Goal: Book appointment/travel/reservation

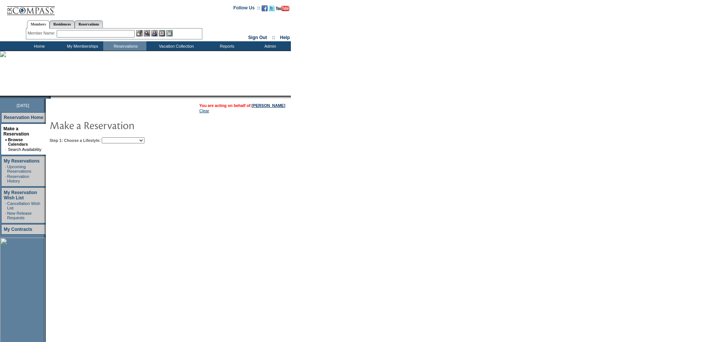
click at [120, 141] on select "Beach Leisure Metropolitan Mountain OIAL for Adventure OIAL for Couples OIAL fo…" at bounding box center [123, 140] width 43 height 6
select select "Mountain"
click at [114, 138] on select "Beach Leisure Metropolitan Mountain OIAL for Adventure OIAL for Couples OIAL fo…" at bounding box center [123, 140] width 43 height 6
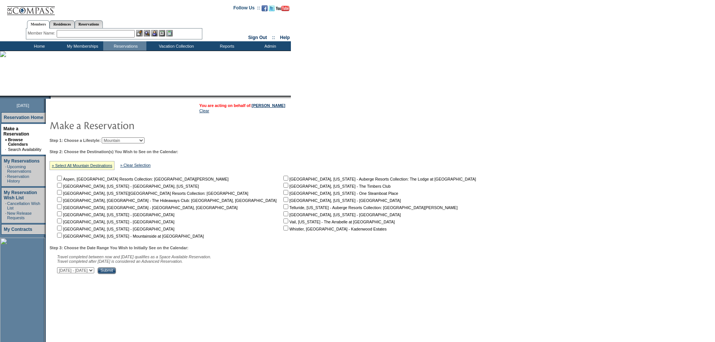
click at [62, 216] on input "checkbox" at bounding box center [59, 213] width 5 height 5
checkbox input "true"
click at [62, 223] on input "checkbox" at bounding box center [59, 220] width 5 height 5
checkbox input "true"
click at [84, 273] on select "[DATE] - [DATE] [DATE] - [DATE] [DATE] - [DATE] [DATE] - [DATE] [DATE] - [DATE]…" at bounding box center [75, 270] width 37 height 6
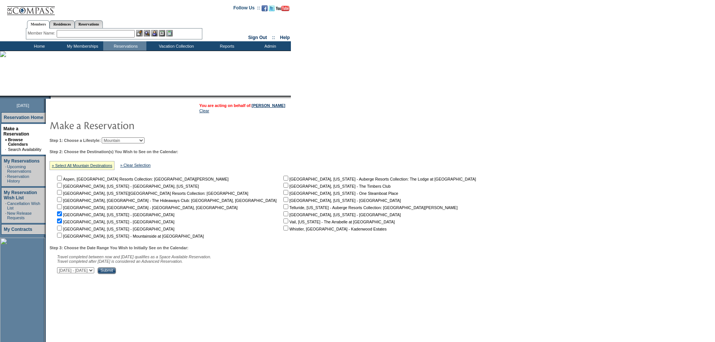
select select "[DATE]|[DATE]"
click at [61, 271] on select "[DATE] - [DATE] [DATE] - [DATE] [DATE] - [DATE] [DATE] - [DATE] [DATE] - [DATE]…" at bounding box center [75, 270] width 37 height 6
click at [116, 273] on input "Submit" at bounding box center [107, 270] width 18 height 7
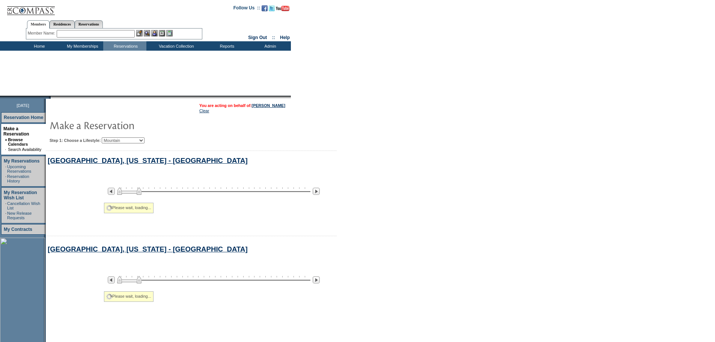
scroll to position [60, 0]
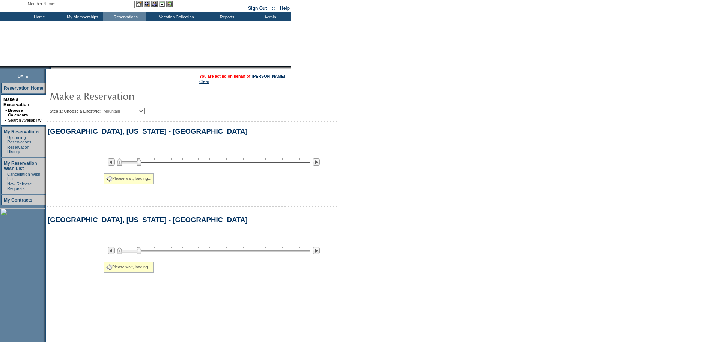
select select "Mountain"
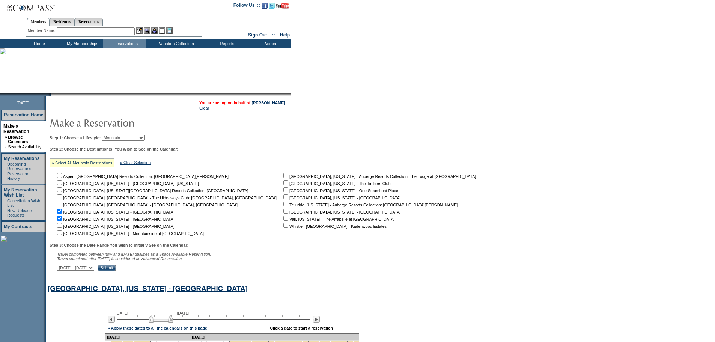
scroll to position [0, 0]
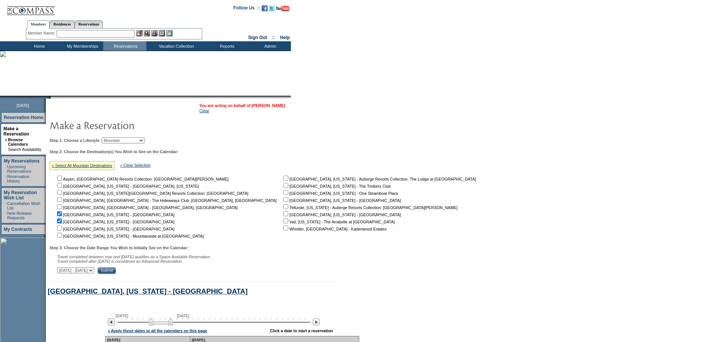
click at [266, 107] on link "[PERSON_NAME]" at bounding box center [268, 105] width 33 height 5
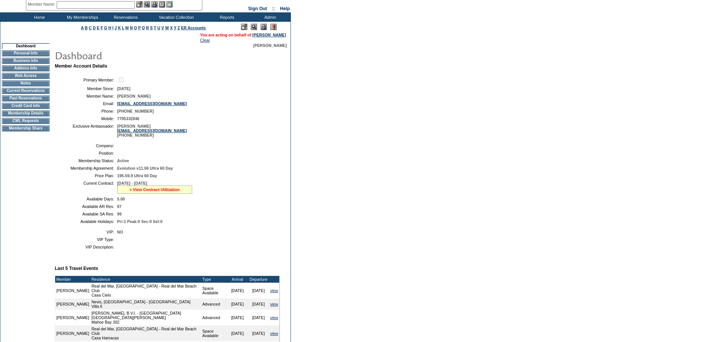
scroll to position [75, 0]
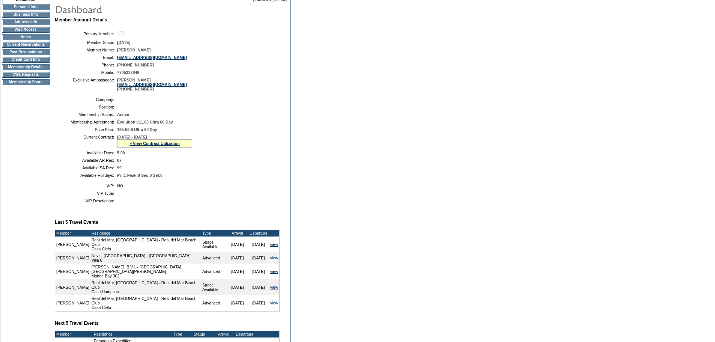
click at [40, 78] on td "CWL Requests" at bounding box center [26, 75] width 48 height 6
